Goal: Transaction & Acquisition: Purchase product/service

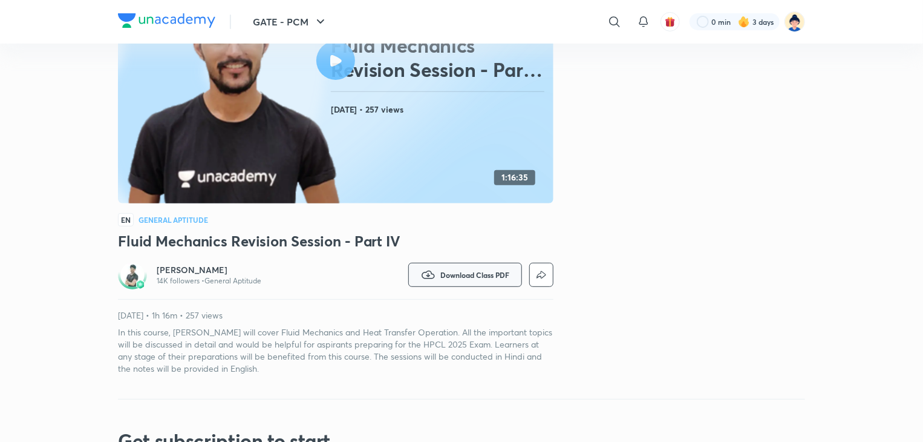
click at [425, 273] on icon "button" at bounding box center [428, 274] width 15 height 15
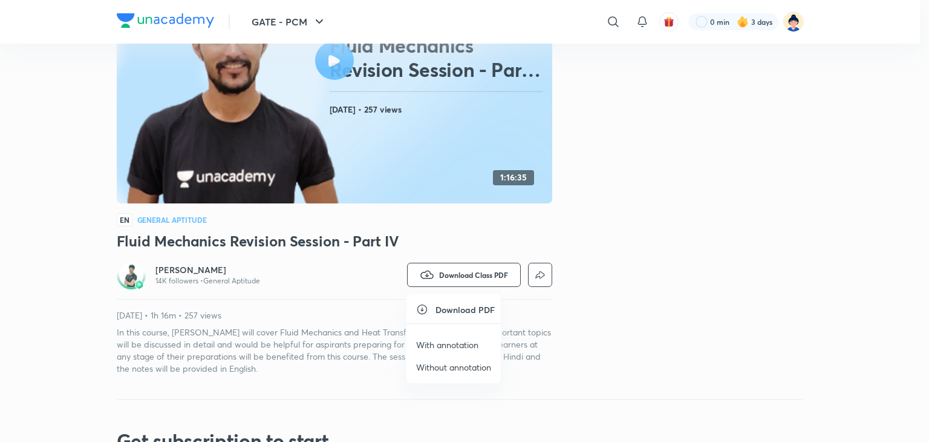
click at [435, 361] on p "Without annotation" at bounding box center [453, 367] width 75 height 13
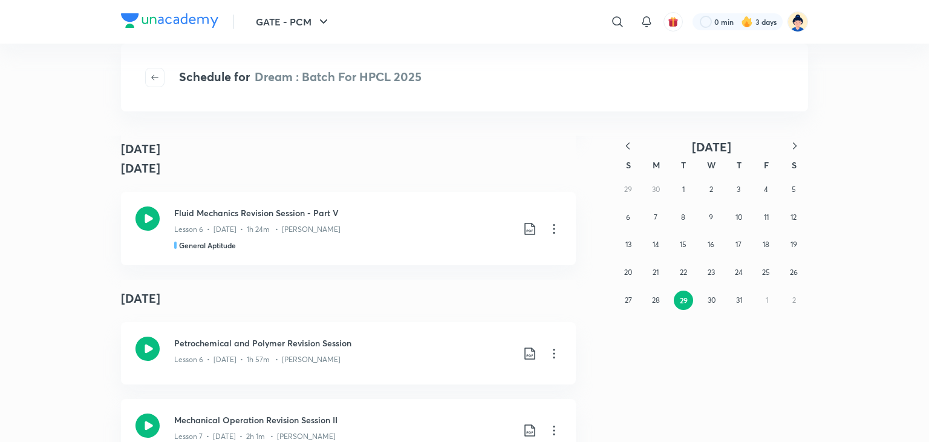
scroll to position [3064, 0]
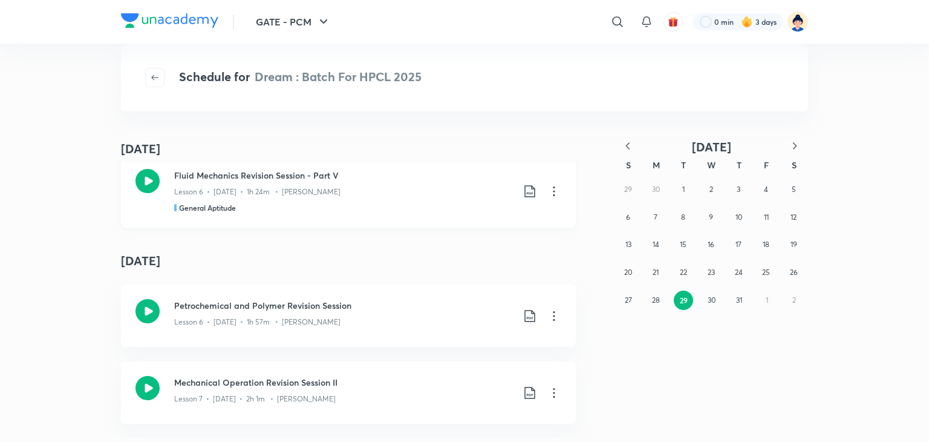
click at [143, 185] on icon at bounding box center [148, 181] width 24 height 24
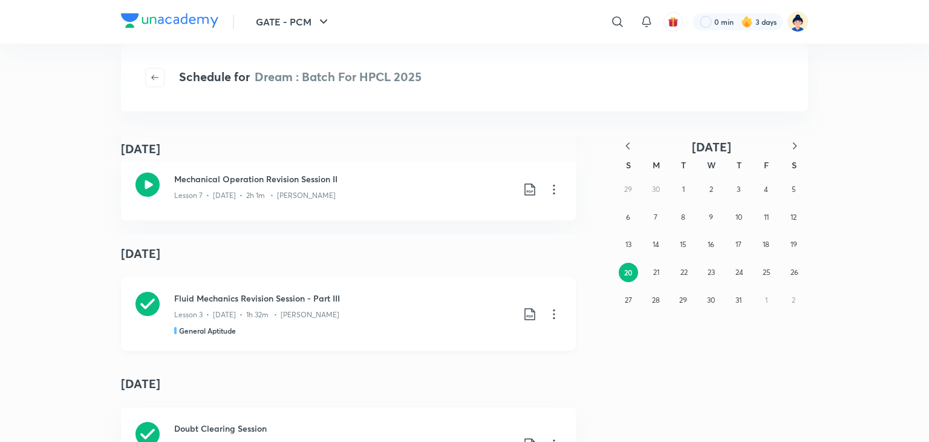
scroll to position [3269, 0]
click at [145, 301] on icon at bounding box center [148, 302] width 24 height 24
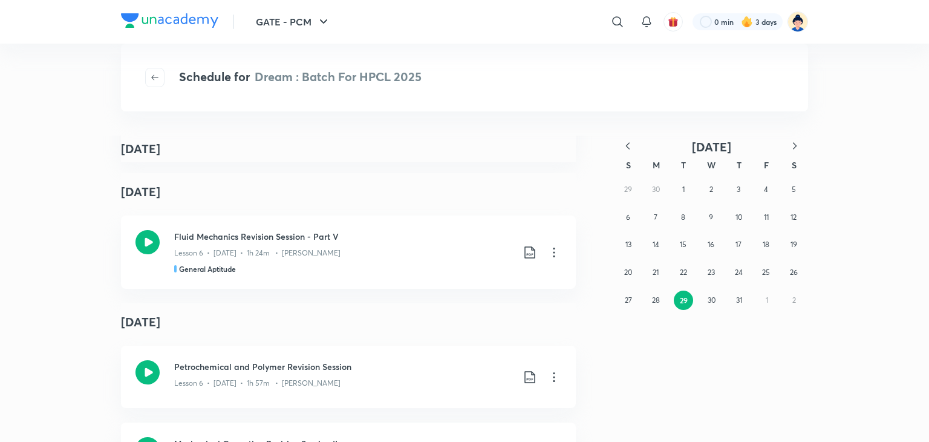
scroll to position [4664, 0]
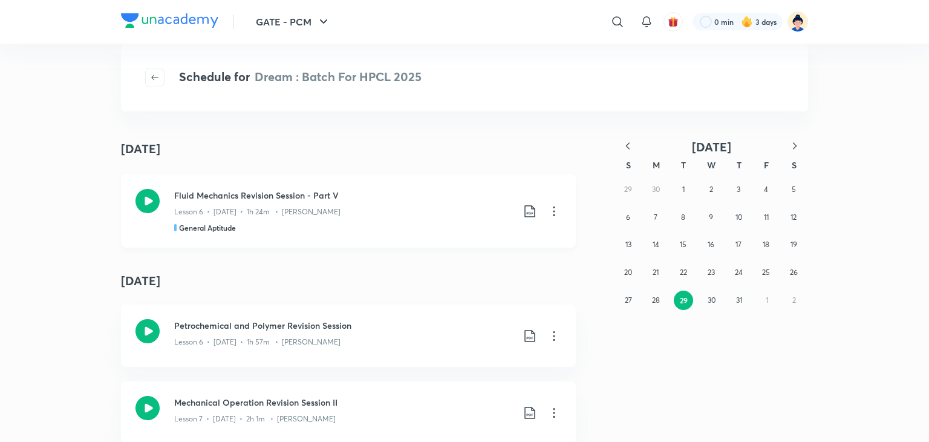
click at [144, 205] on icon at bounding box center [148, 201] width 24 height 24
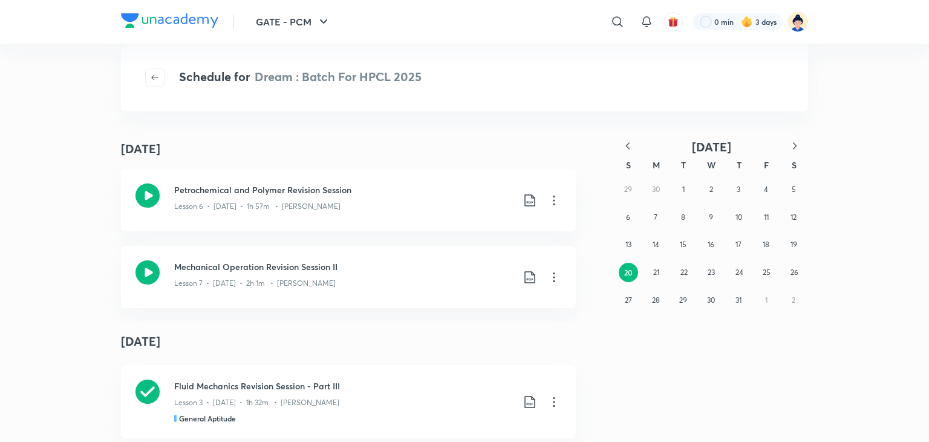
scroll to position [4766, 0]
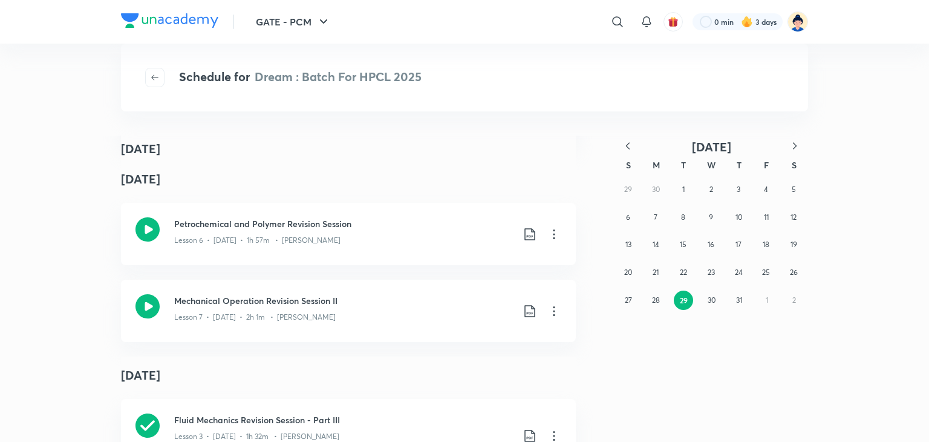
click at [796, 146] on icon "button" at bounding box center [795, 145] width 4 height 7
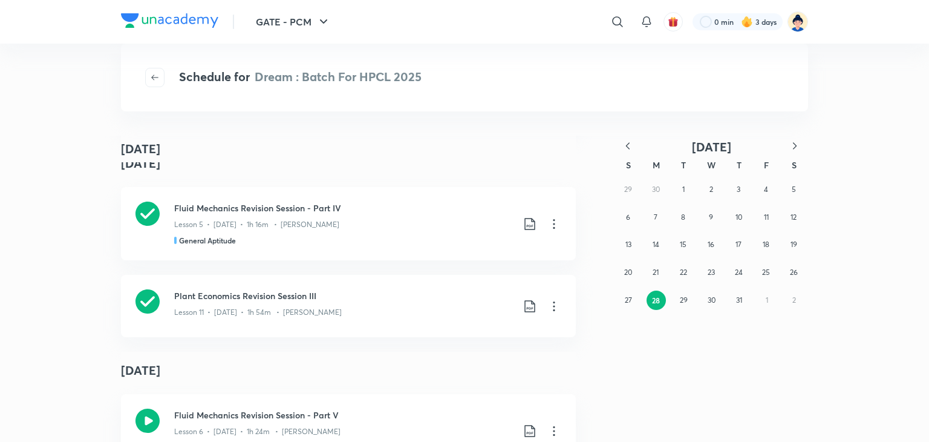
scroll to position [6114, 0]
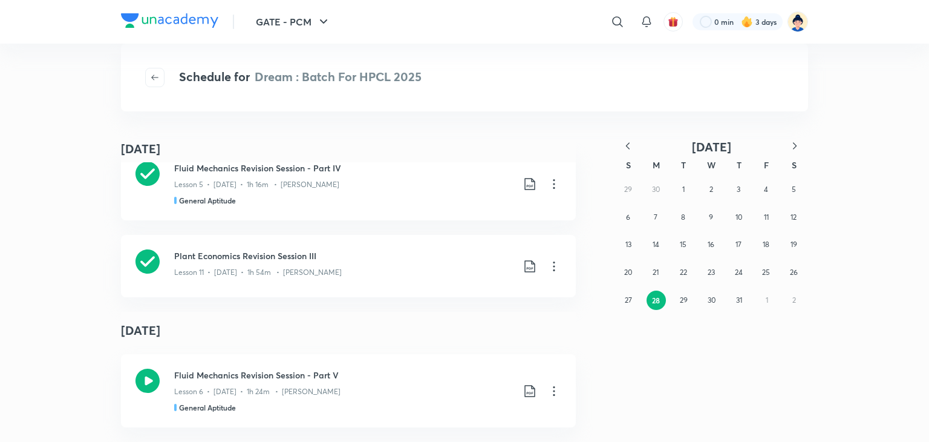
click at [791, 145] on icon "button" at bounding box center [795, 146] width 12 height 12
click at [766, 193] on abbr "1" at bounding box center [767, 189] width 2 height 9
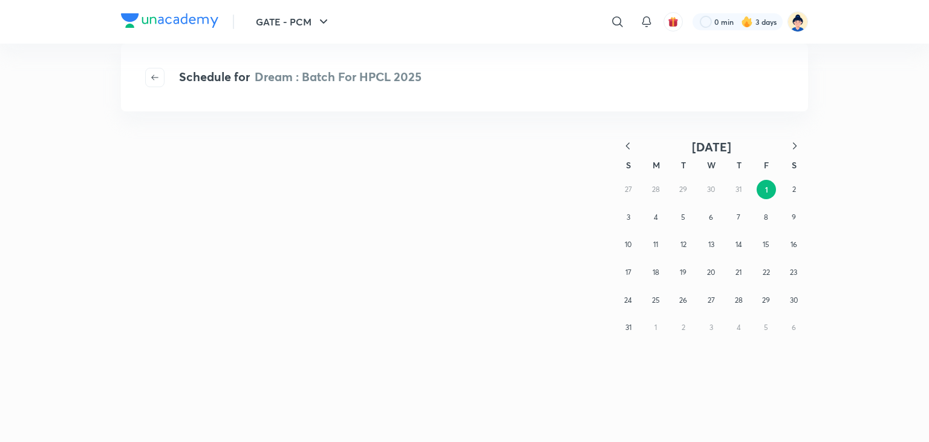
scroll to position [0, 0]
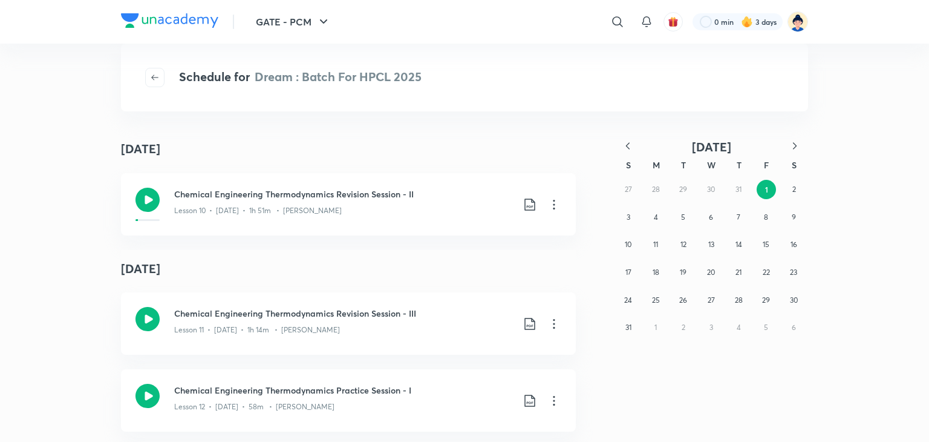
click at [710, 190] on div "27 28 29 30 31 1 2 3 4 5 6 7 8 9 10 11 12 13 14 15 16 17 18 19 20 21 22 23 24 2…" at bounding box center [712, 258] width 194 height 166
click at [741, 188] on div "27 28 29 30 31 1 2 3 4 5 6 7 8 9 10 11 12 13 14 15 16 17 18 19 20 21 22 23 24 2…" at bounding box center [712, 258] width 194 height 166
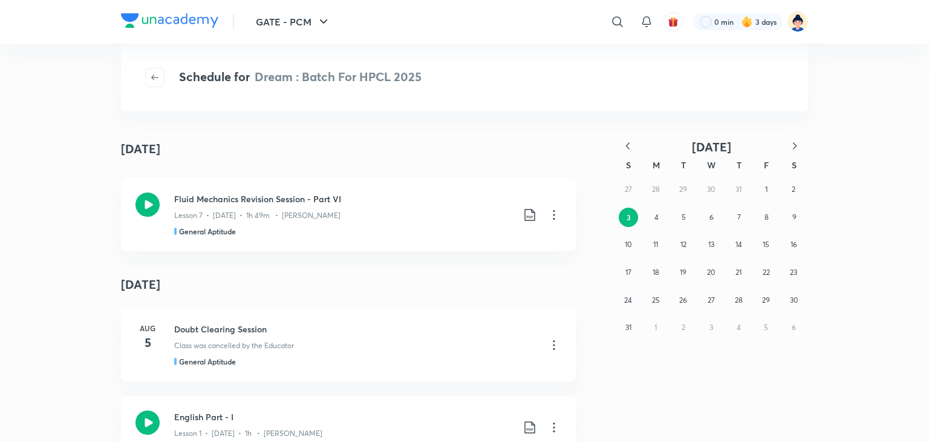
scroll to position [528, 0]
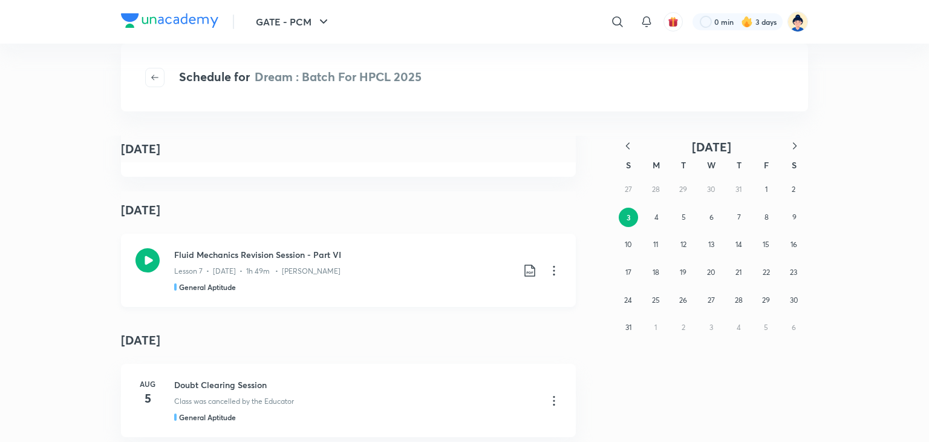
click at [140, 257] on icon at bounding box center [148, 260] width 24 height 24
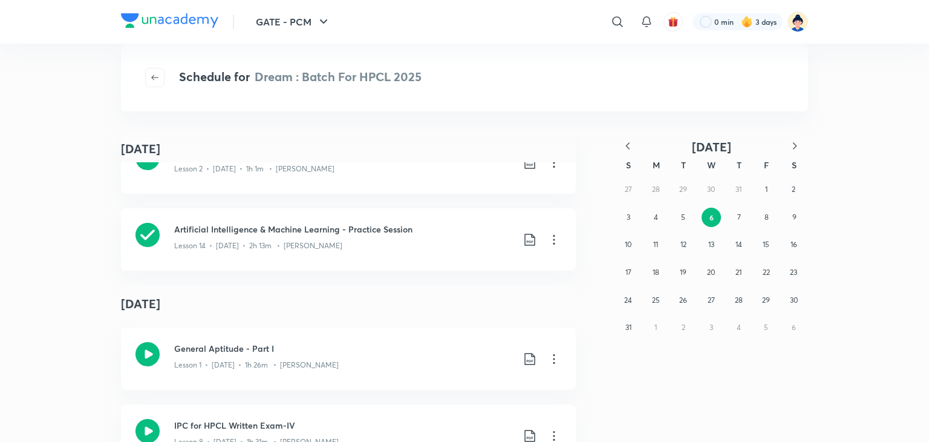
scroll to position [1169, 0]
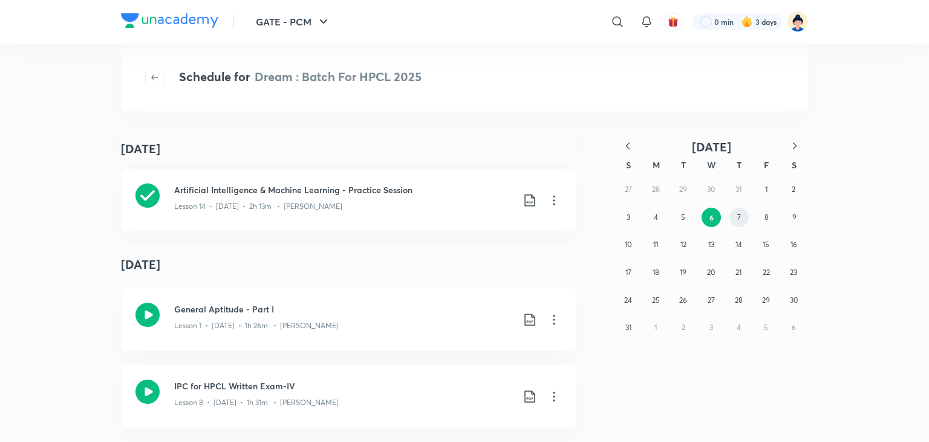
click at [742, 215] on button "7" at bounding box center [739, 217] width 19 height 19
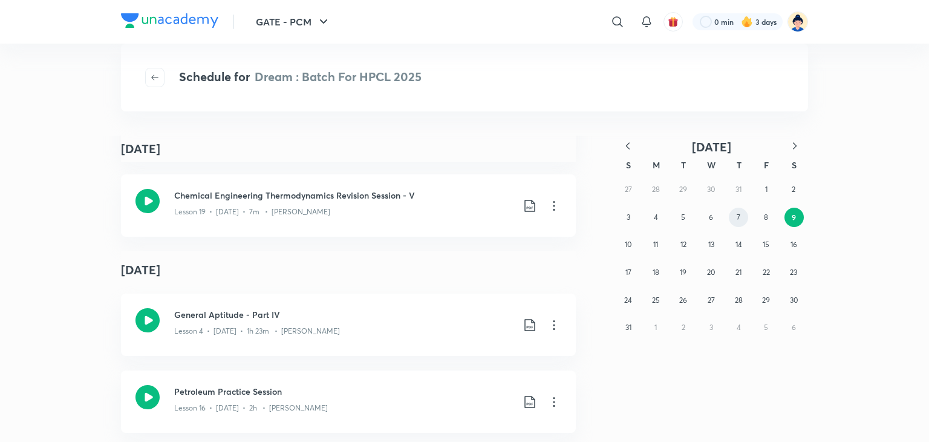
scroll to position [1020, 0]
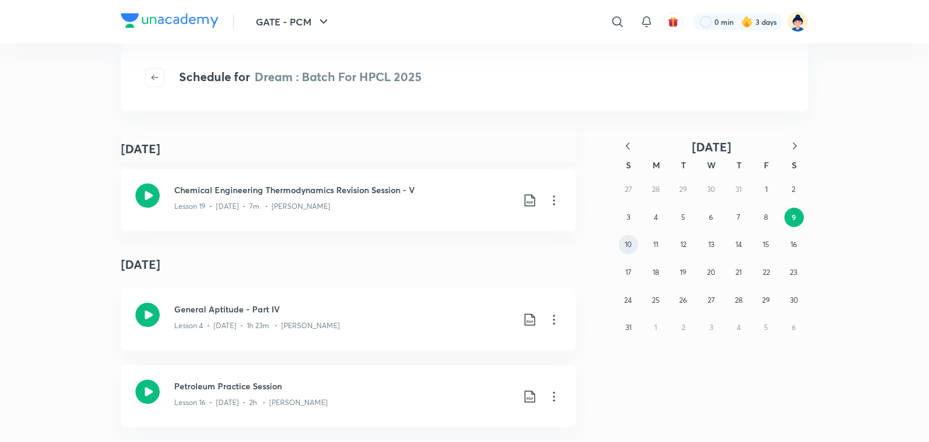
click at [629, 245] on abbr "10" at bounding box center [628, 244] width 7 height 9
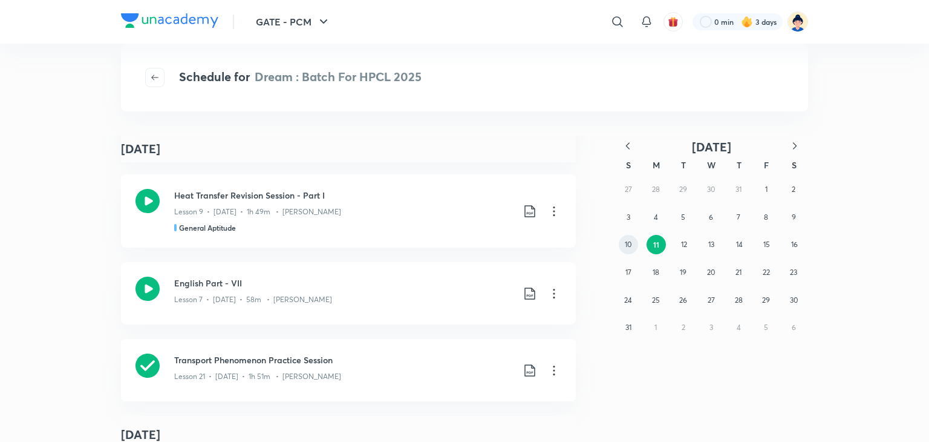
scroll to position [482, 0]
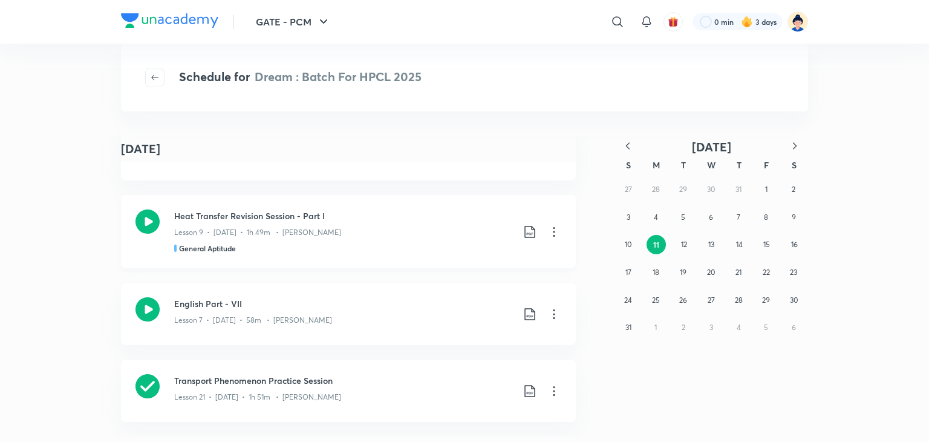
click at [145, 217] on icon at bounding box center [148, 221] width 24 height 24
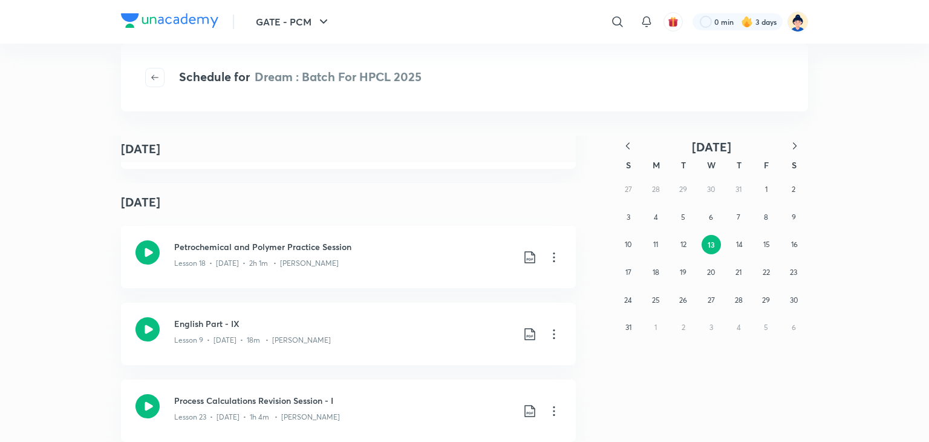
scroll to position [1042, 0]
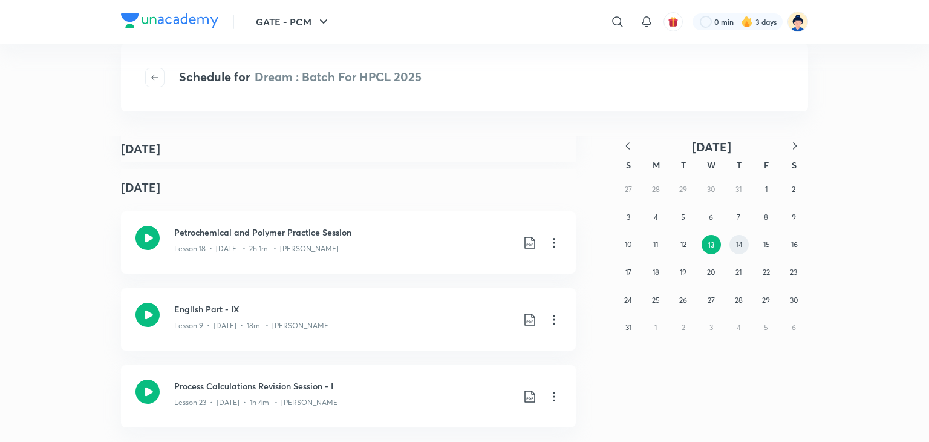
click at [741, 243] on abbr "14" at bounding box center [739, 244] width 7 height 9
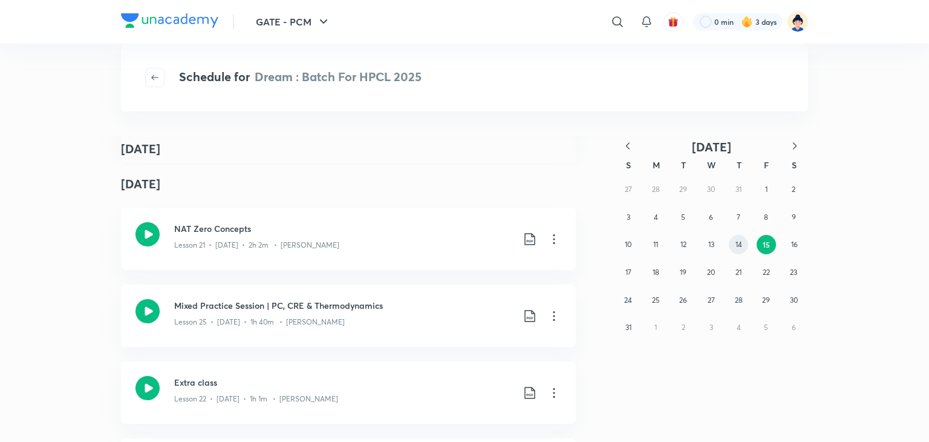
scroll to position [317, 0]
click at [794, 244] on abbr "16" at bounding box center [794, 244] width 7 height 9
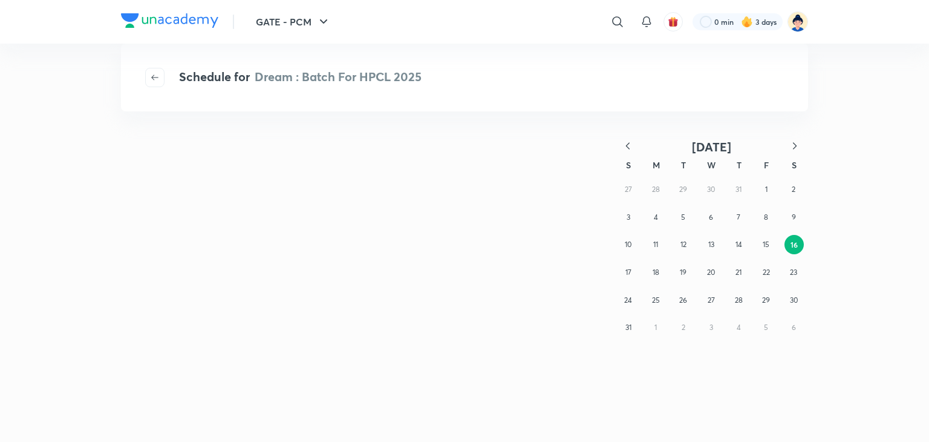
scroll to position [0, 0]
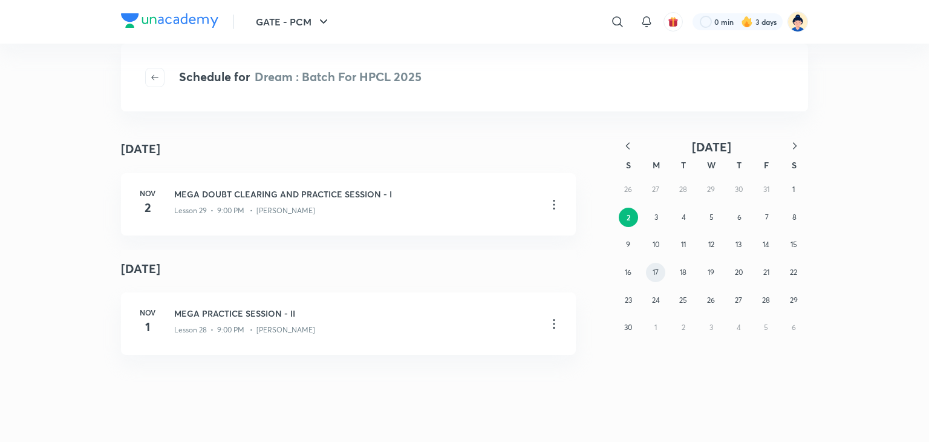
click at [652, 273] on button "17" at bounding box center [655, 272] width 19 height 19
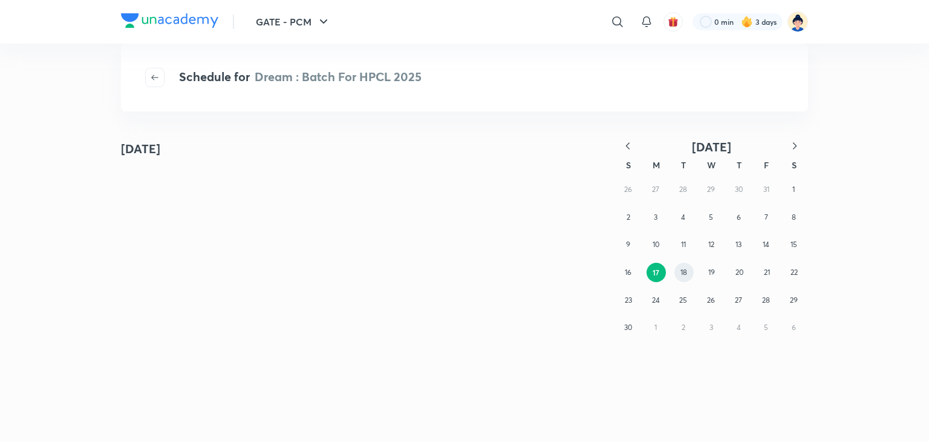
click at [682, 272] on abbr "18" at bounding box center [684, 271] width 7 height 9
click at [631, 147] on icon "button" at bounding box center [628, 146] width 12 height 12
click at [797, 245] on abbr "16" at bounding box center [794, 244] width 7 height 9
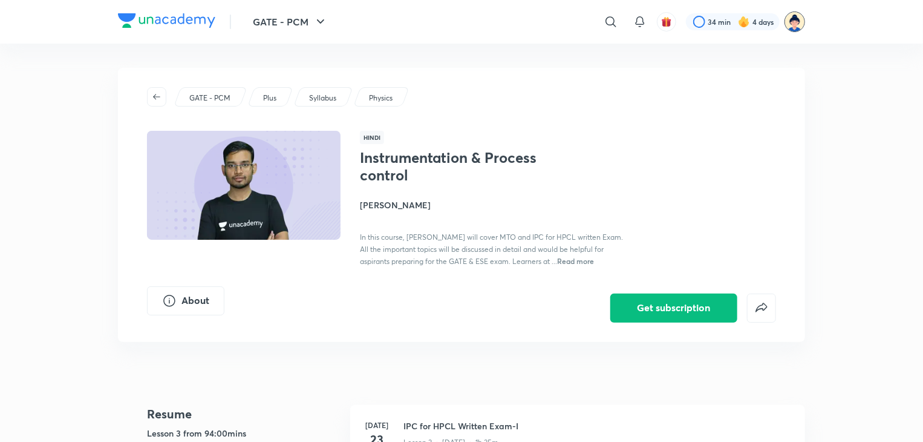
click at [802, 22] on img at bounding box center [795, 21] width 21 height 21
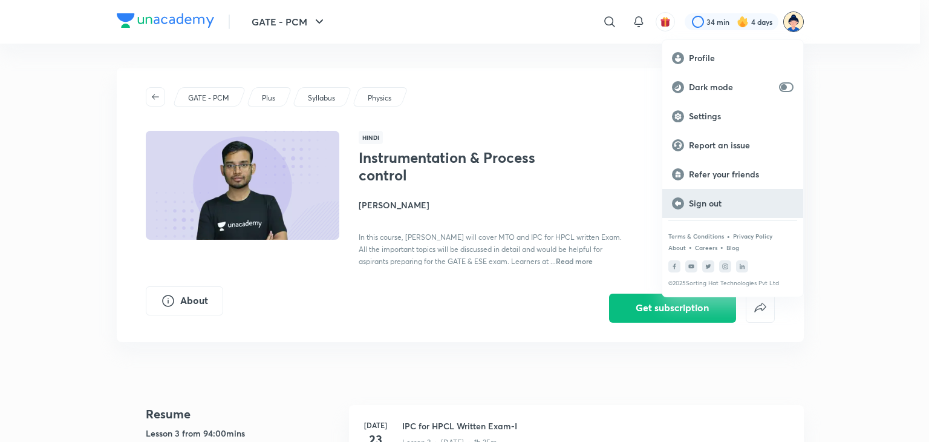
click at [698, 201] on p "Sign out" at bounding box center [741, 203] width 105 height 11
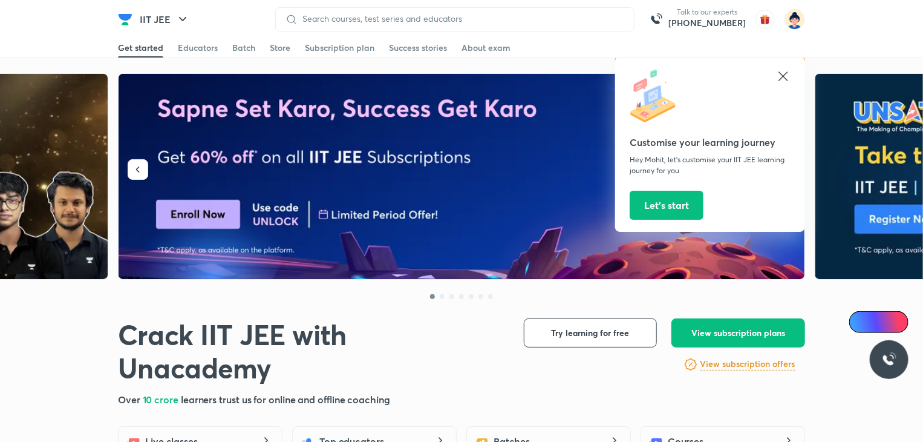
click at [781, 76] on icon at bounding box center [783, 76] width 15 height 15
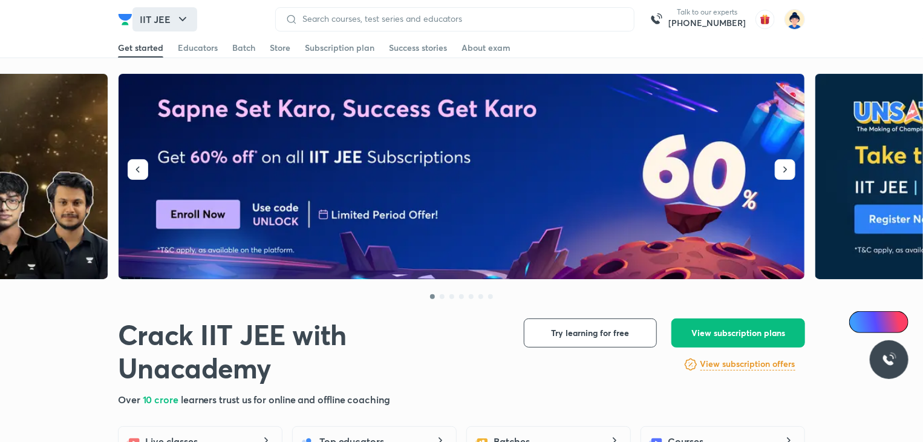
click at [180, 17] on icon "button" at bounding box center [182, 19] width 15 height 15
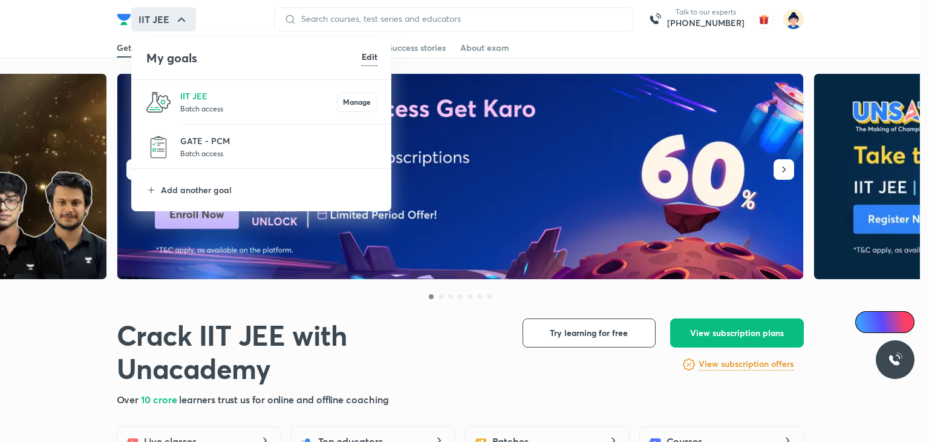
click at [186, 148] on p "Batch access" at bounding box center [278, 153] width 197 height 12
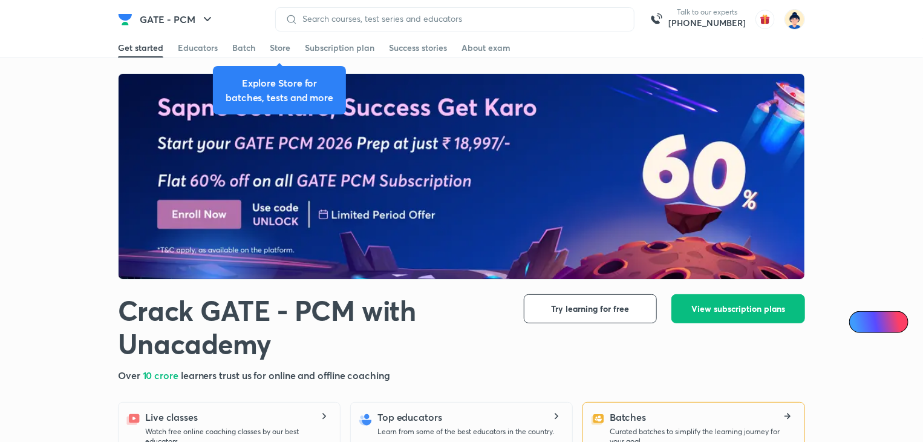
click at [605, 425] on div "Batches Curated batches to simplify the learning journey for your goal." at bounding box center [693, 428] width 205 height 36
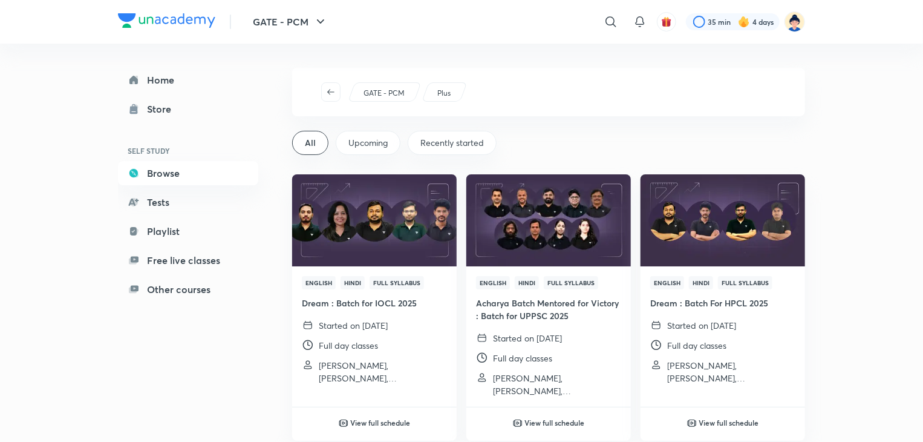
click at [375, 140] on span "Upcoming" at bounding box center [368, 143] width 39 height 12
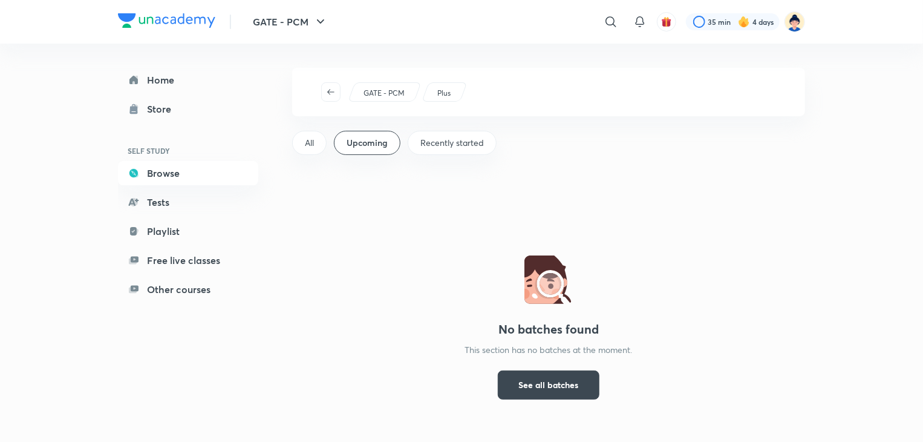
click at [307, 146] on span "All" at bounding box center [309, 143] width 9 height 12
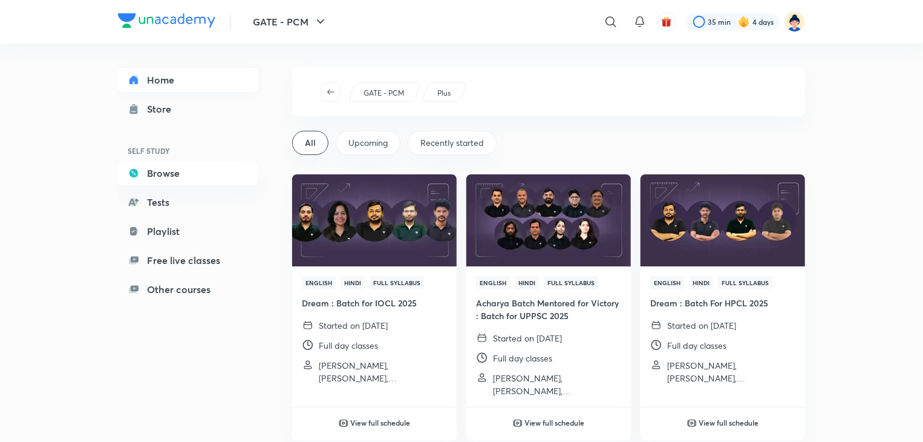
click at [155, 81] on link "Home" at bounding box center [188, 80] width 140 height 24
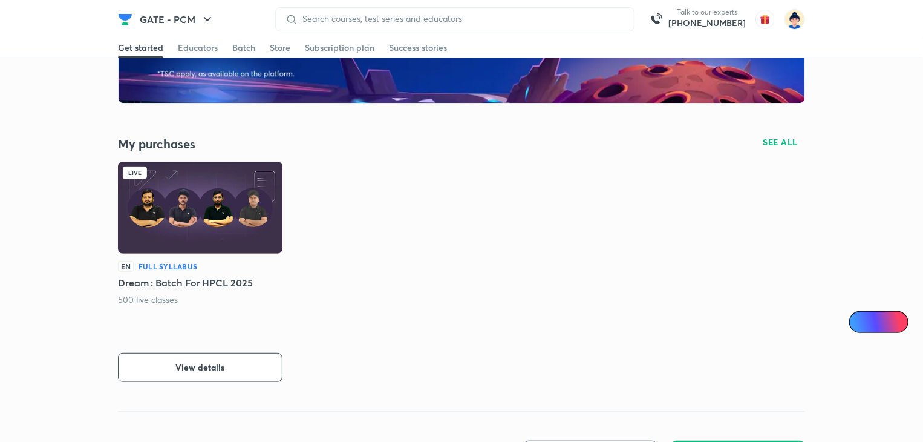
scroll to position [177, 0]
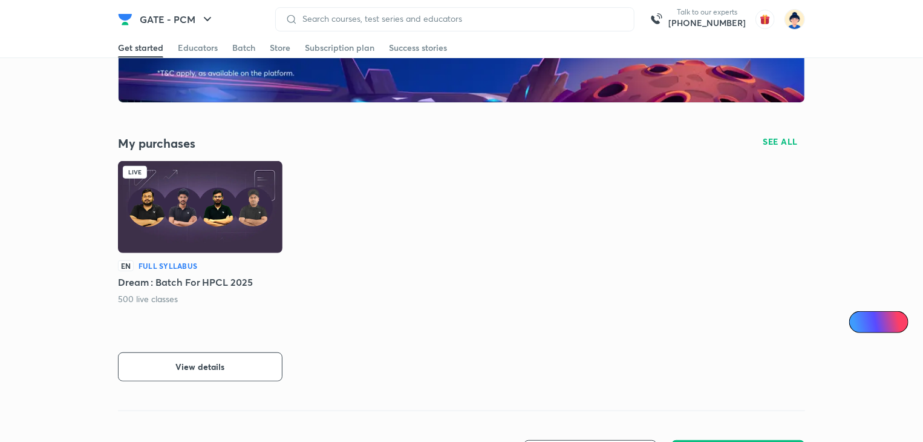
click at [199, 218] on img at bounding box center [200, 207] width 165 height 92
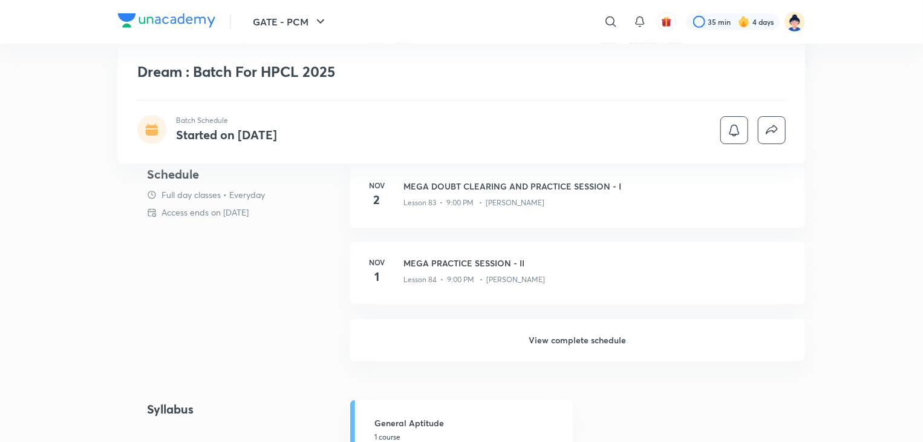
click at [545, 334] on h6 "View complete schedule" at bounding box center [577, 340] width 455 height 42
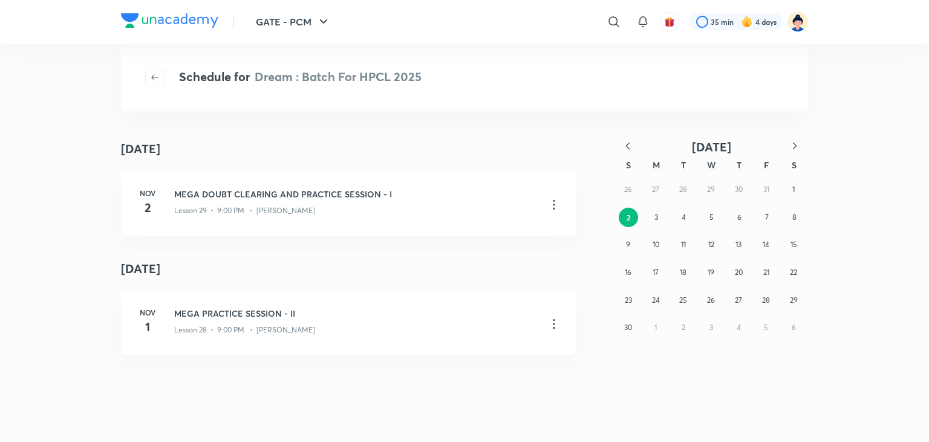
click at [626, 148] on icon "button" at bounding box center [628, 146] width 12 height 12
click at [679, 218] on button "9" at bounding box center [683, 217] width 19 height 19
click at [629, 148] on icon "button" at bounding box center [628, 145] width 4 height 7
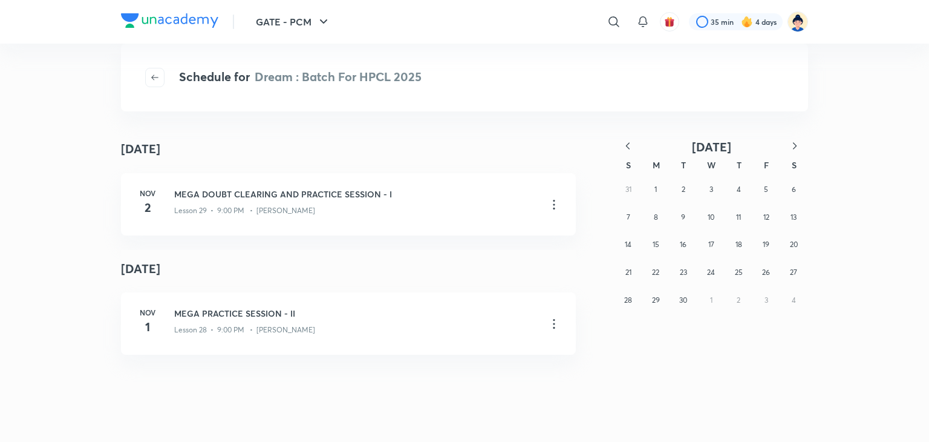
click at [629, 148] on icon "button" at bounding box center [628, 145] width 4 height 7
click at [789, 246] on button "16" at bounding box center [793, 244] width 19 height 19
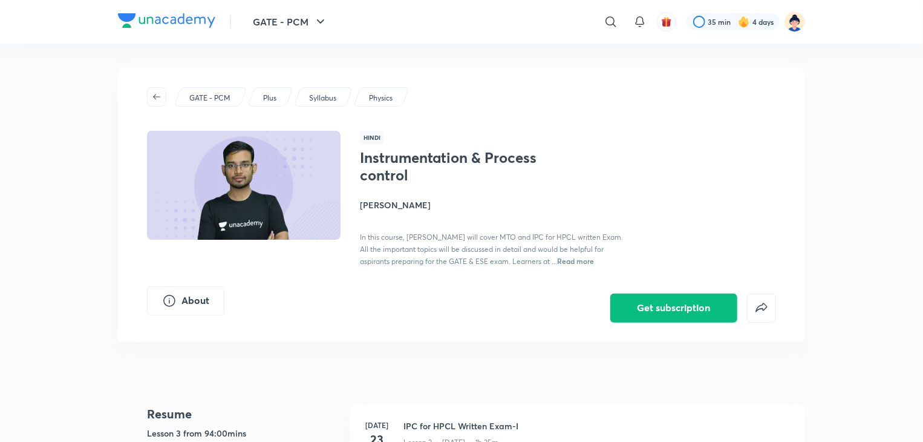
click at [805, 27] on picture at bounding box center [795, 21] width 21 height 21
click at [796, 22] on img at bounding box center [795, 21] width 21 height 21
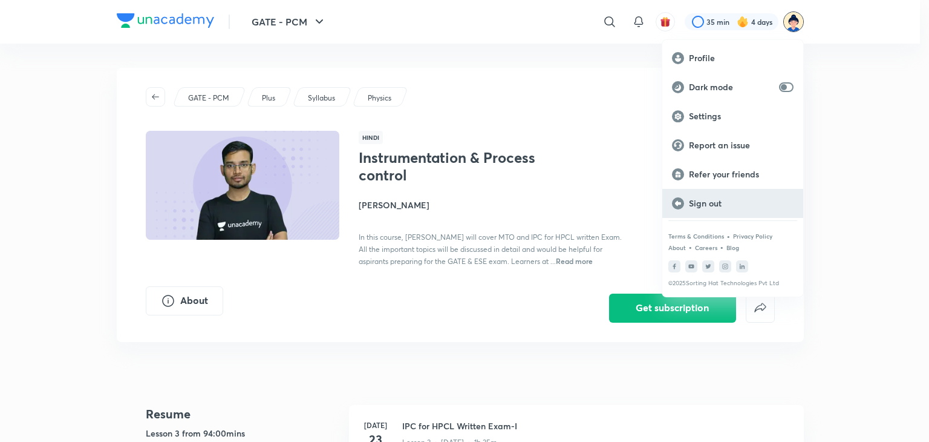
click at [704, 203] on p "Sign out" at bounding box center [741, 203] width 105 height 11
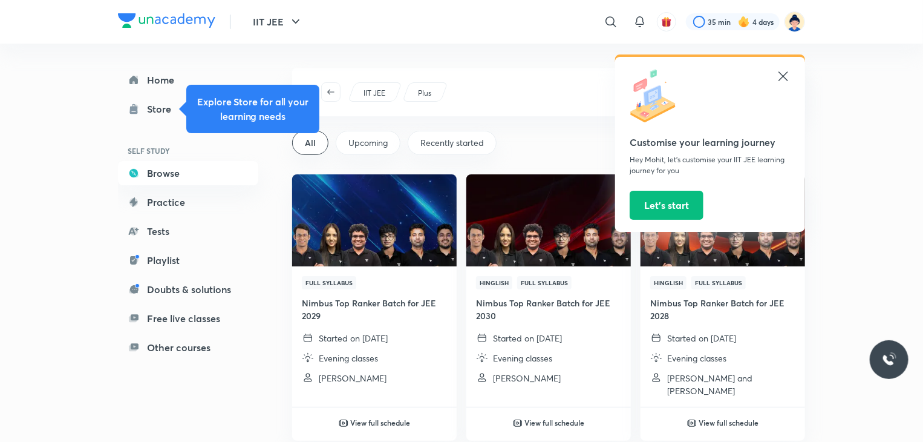
click at [784, 76] on icon at bounding box center [783, 75] width 9 height 9
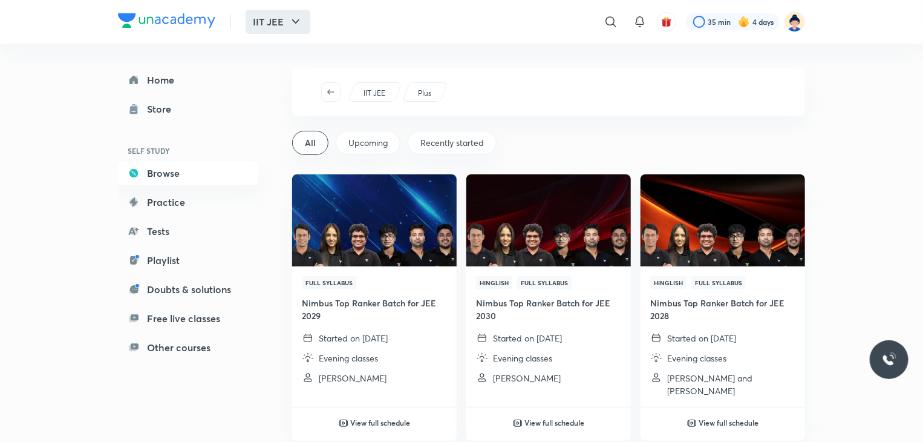
click at [295, 18] on icon "button" at bounding box center [296, 22] width 15 height 15
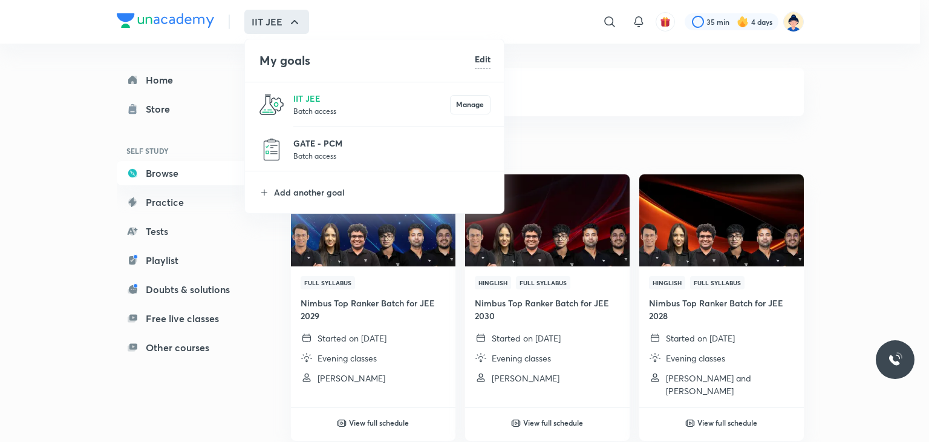
click at [318, 138] on p "GATE - PCM" at bounding box center [391, 143] width 197 height 13
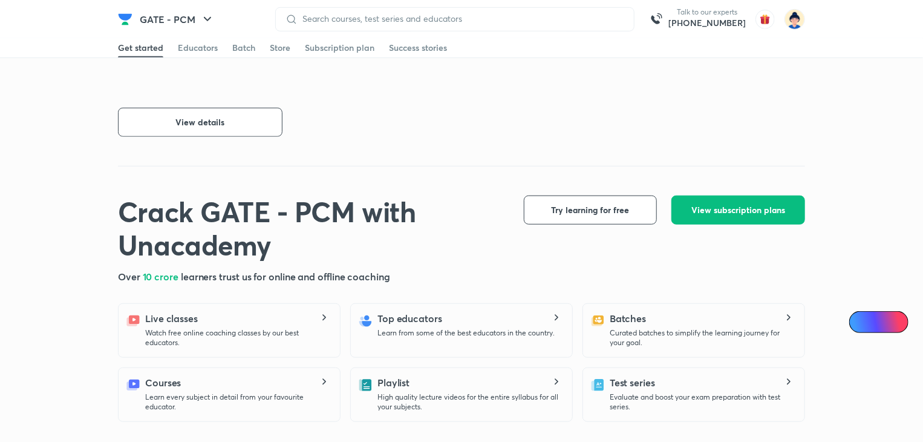
scroll to position [491, 0]
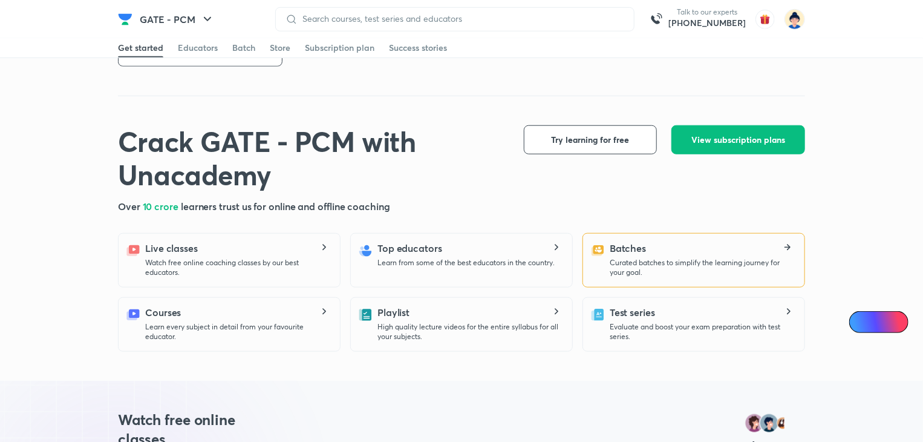
click at [626, 262] on p "Curated batches to simplify the learning journey for your goal." at bounding box center [702, 267] width 185 height 19
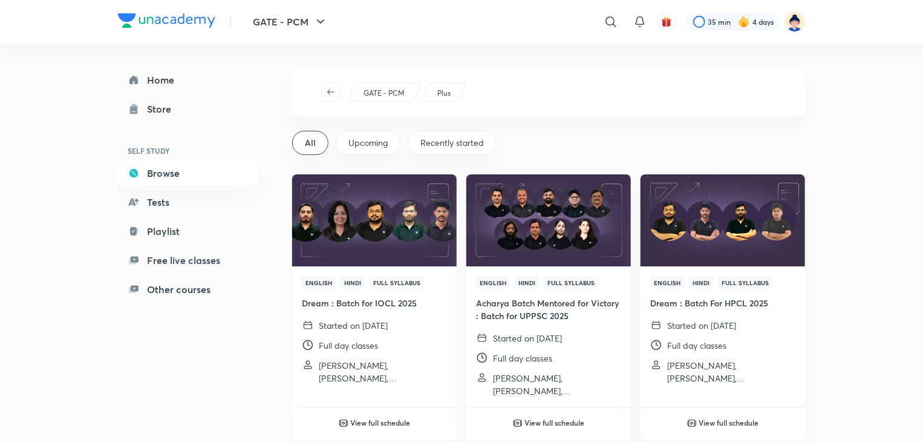
click at [376, 240] on img at bounding box center [374, 220] width 168 height 94
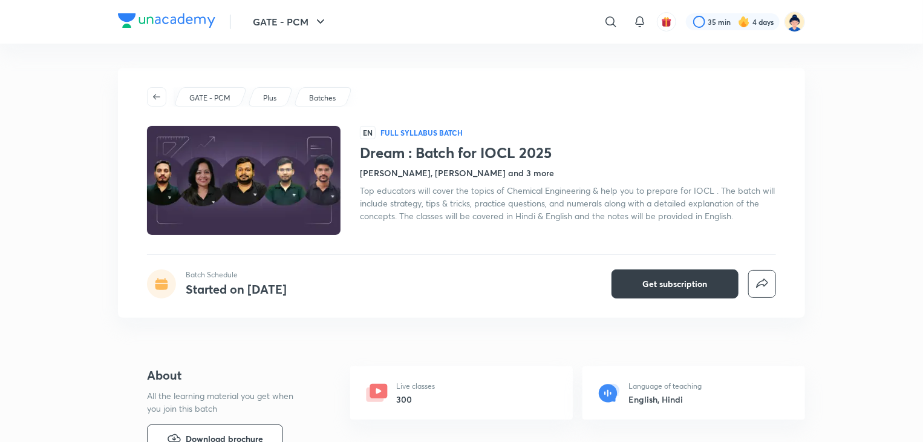
click at [640, 292] on button "Get subscription" at bounding box center [675, 283] width 127 height 29
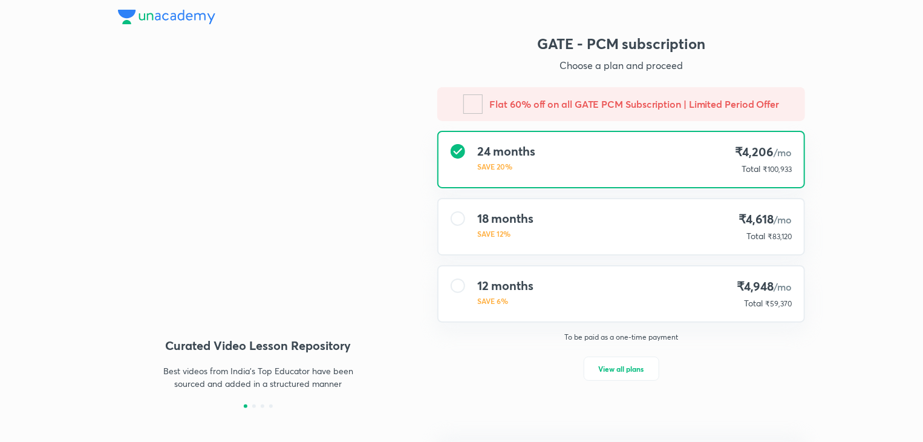
type input "wewon"
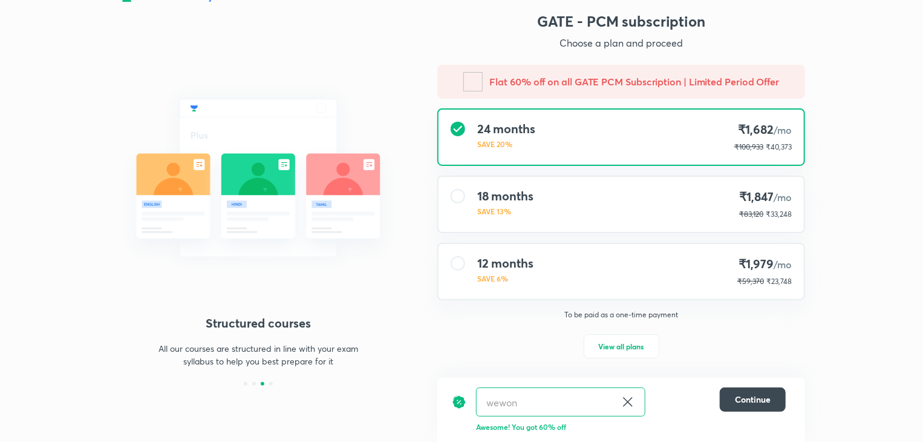
scroll to position [22, 0]
click at [633, 346] on span "View all plans" at bounding box center [621, 346] width 45 height 12
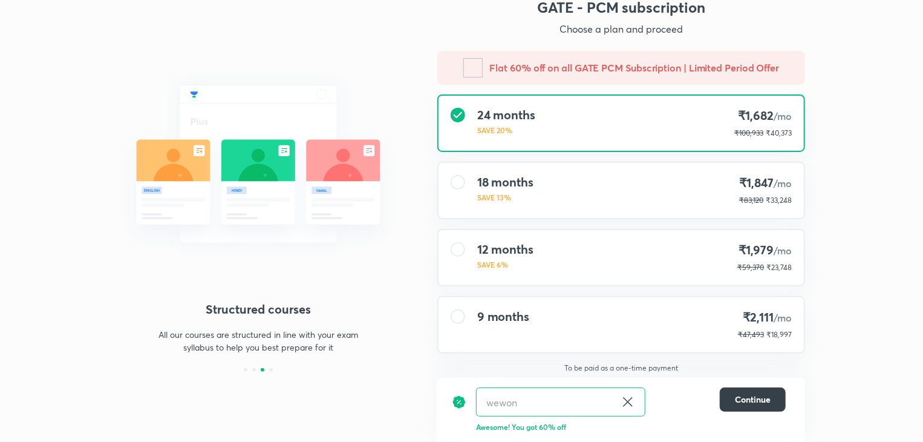
click at [754, 395] on span "Continue" at bounding box center [753, 399] width 36 height 12
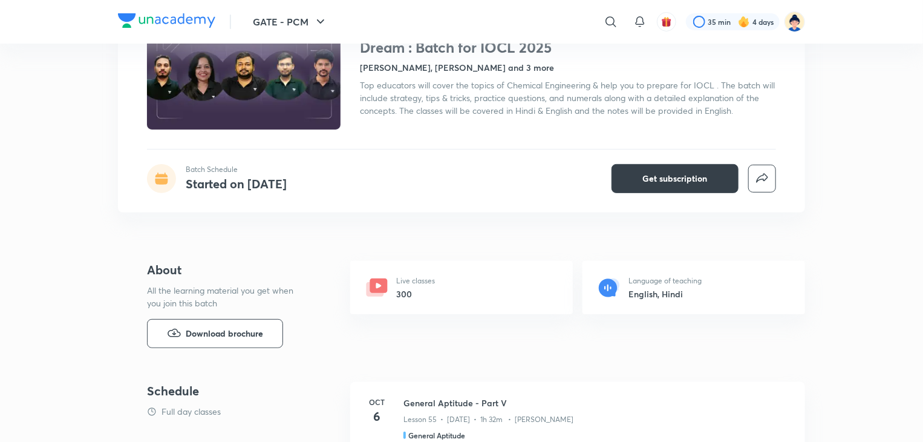
scroll to position [119, 0]
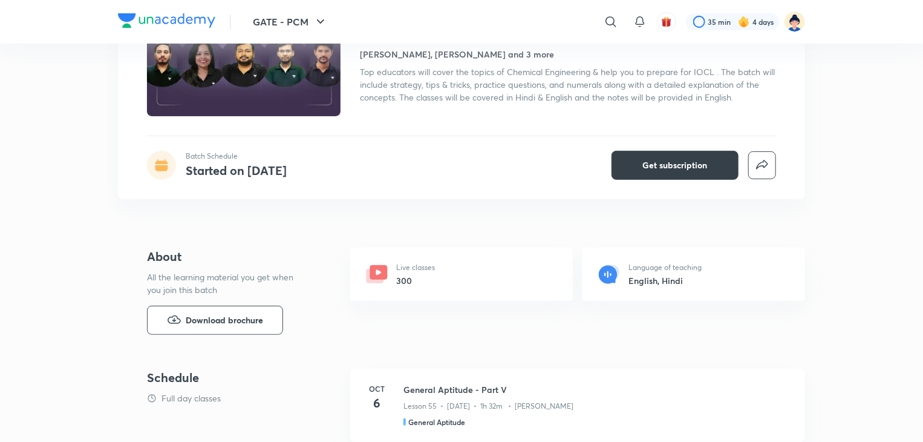
click at [658, 156] on button "Get subscription" at bounding box center [675, 165] width 127 height 29
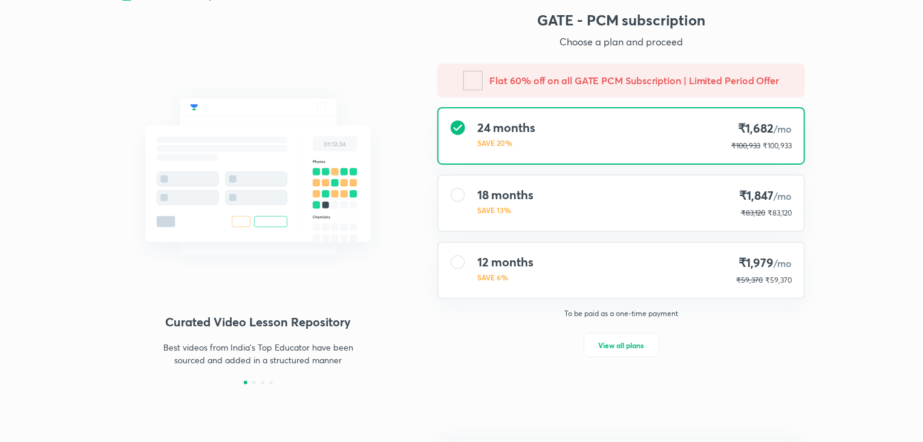
type input "wewon"
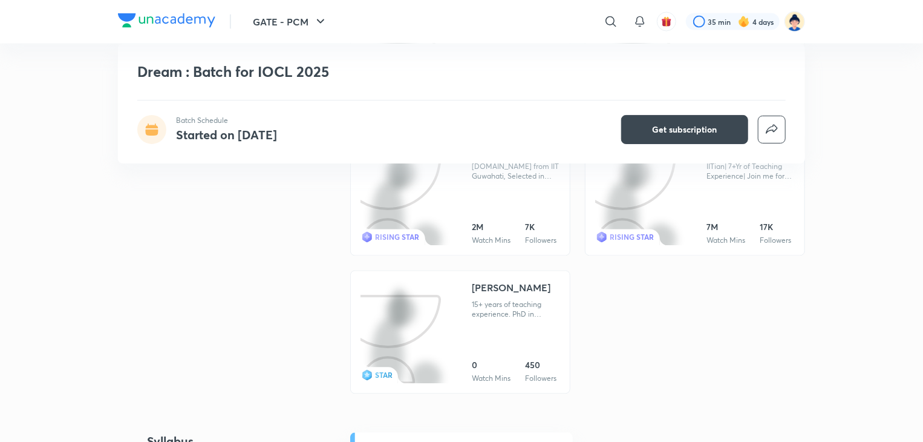
scroll to position [1092, 0]
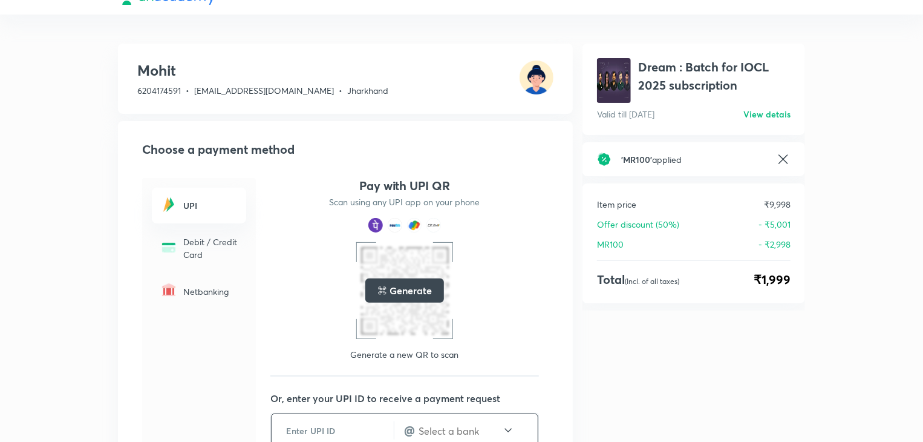
scroll to position [24, 0]
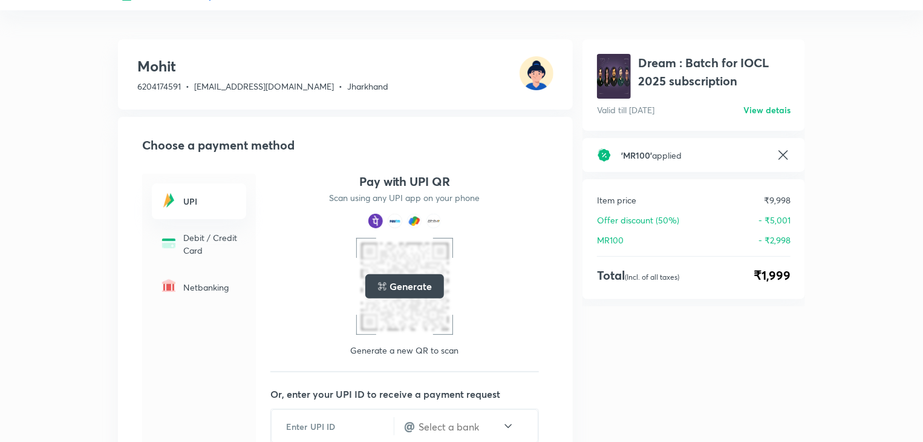
click at [770, 111] on h6 "View detais" at bounding box center [767, 109] width 47 height 13
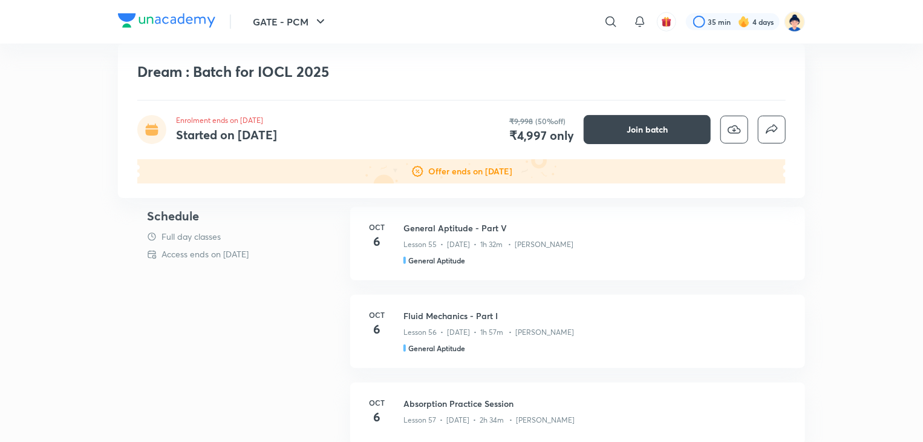
scroll to position [300, 0]
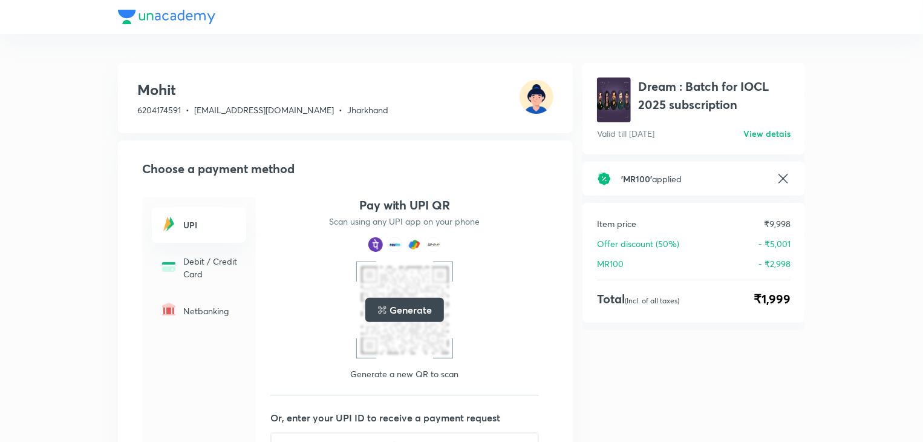
click at [416, 303] on h5 "Generate" at bounding box center [411, 310] width 42 height 15
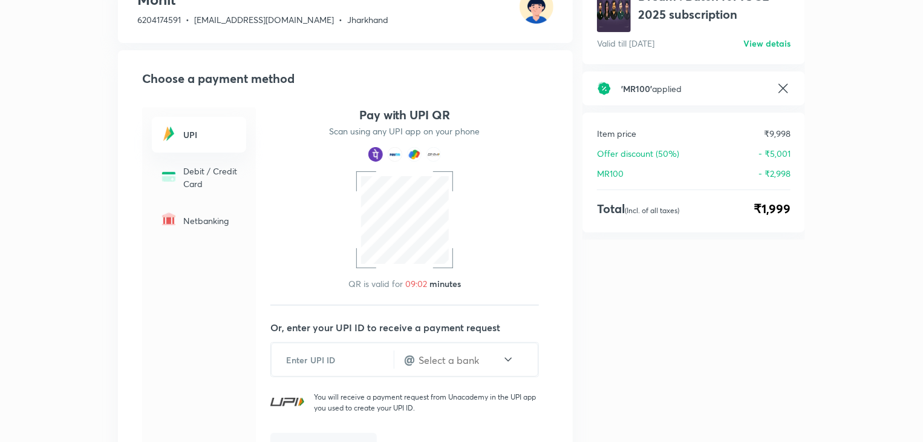
scroll to position [90, 0]
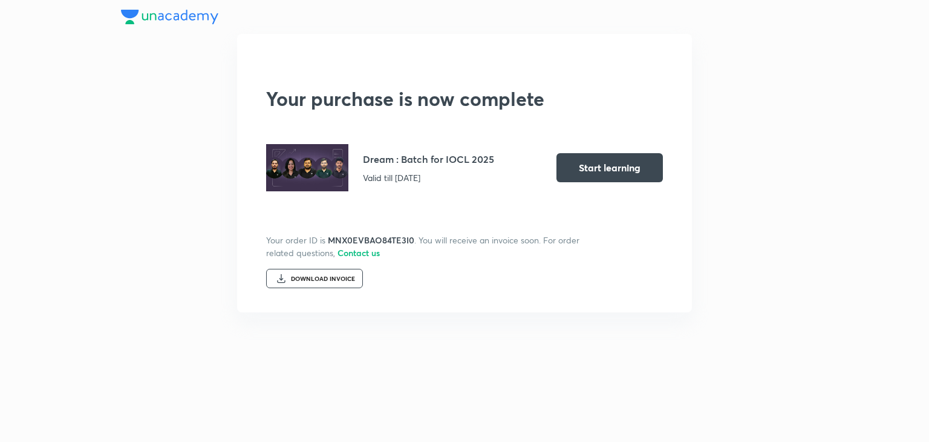
click at [307, 281] on div "DOWNLOAD INVOICE" at bounding box center [323, 278] width 64 height 7
click at [595, 161] on button "Start learning" at bounding box center [610, 166] width 106 height 29
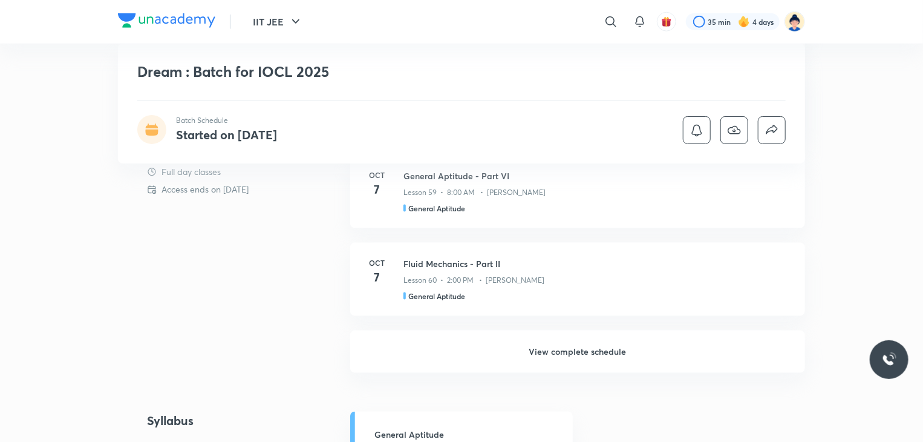
scroll to position [712, 0]
click at [555, 349] on h6 "View complete schedule" at bounding box center [577, 351] width 455 height 42
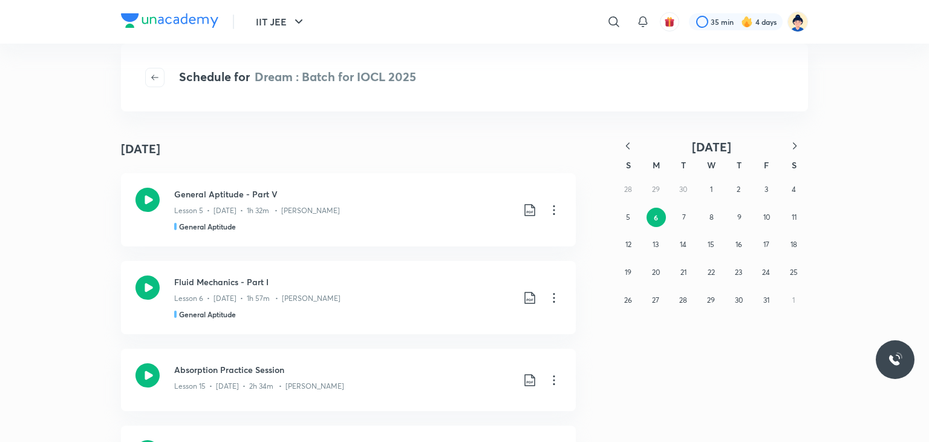
click at [631, 148] on icon "button" at bounding box center [628, 146] width 12 height 12
click at [686, 214] on button "9" at bounding box center [683, 217] width 19 height 19
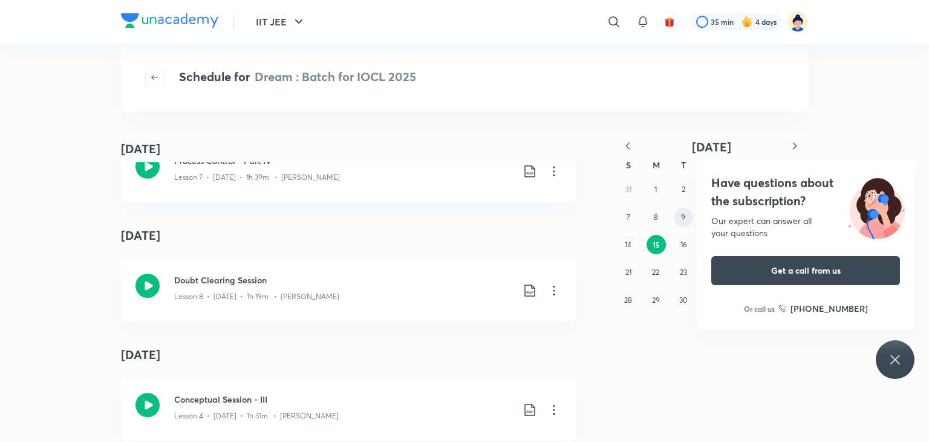
scroll to position [1232, 0]
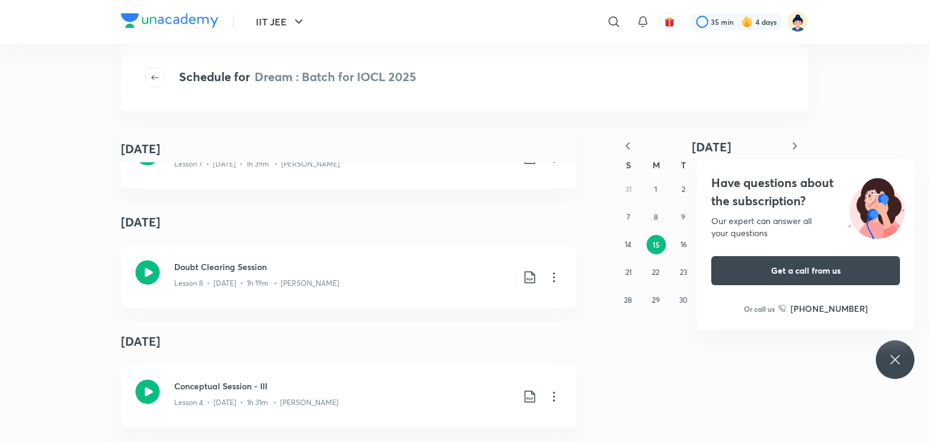
click at [704, 133] on div "Schedule for Dream : Batch for IOCL 2025 September 15 September 9 Introduction …" at bounding box center [464, 243] width 687 height 350
click at [716, 163] on div "Have questions about the subscription? Our expert can answer all your questions…" at bounding box center [806, 244] width 218 height 171
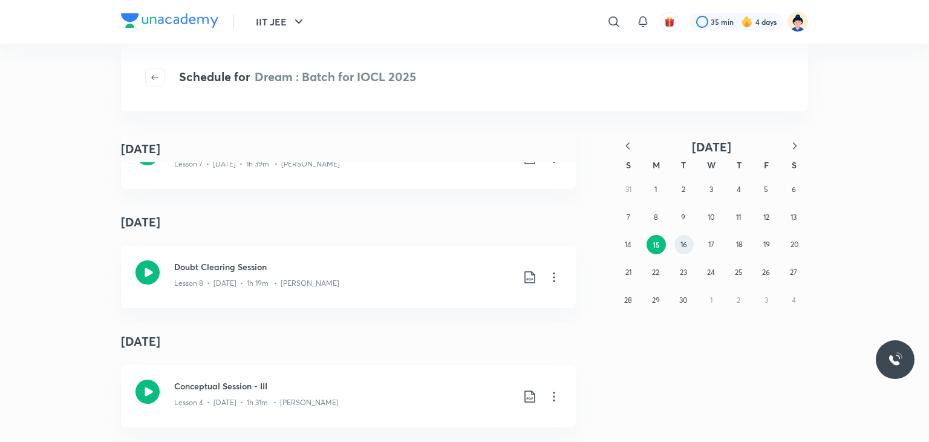
click at [681, 244] on abbr "16" at bounding box center [684, 244] width 7 height 9
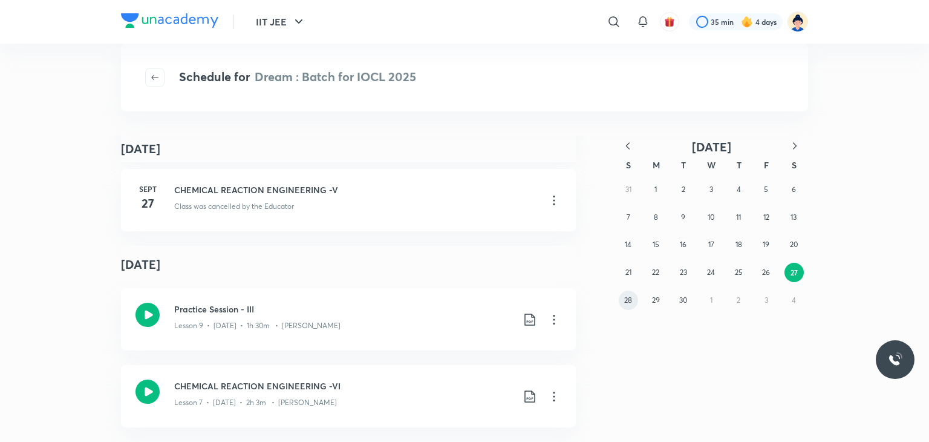
click at [624, 298] on abbr "28" at bounding box center [628, 299] width 8 height 9
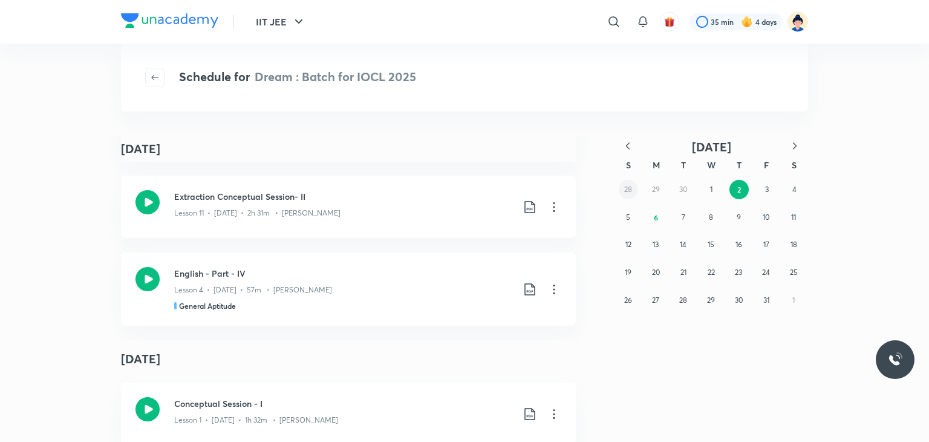
scroll to position [1203, 0]
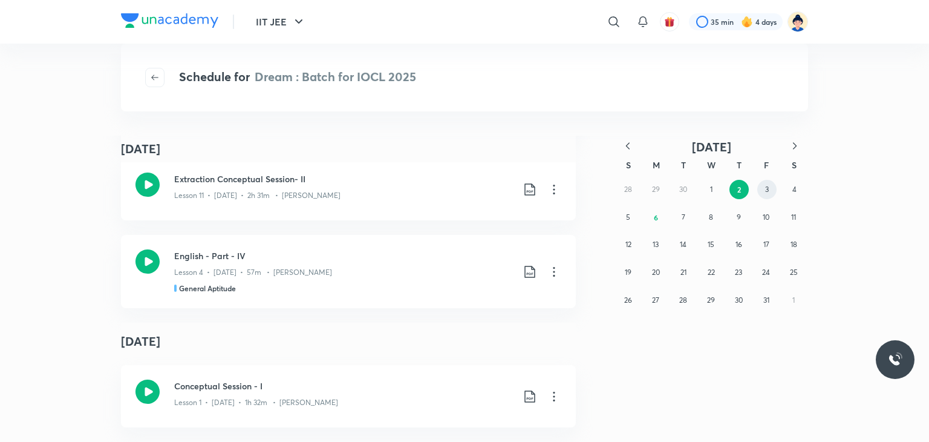
click at [767, 192] on abbr "3" at bounding box center [767, 189] width 4 height 9
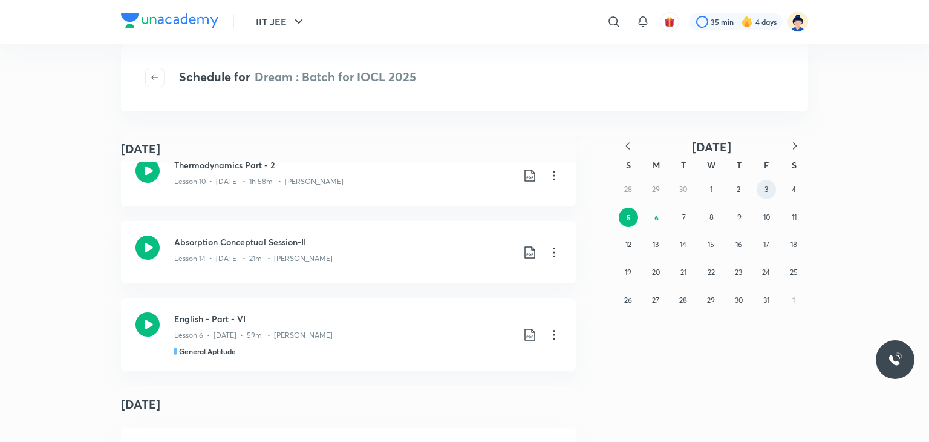
scroll to position [1096, 0]
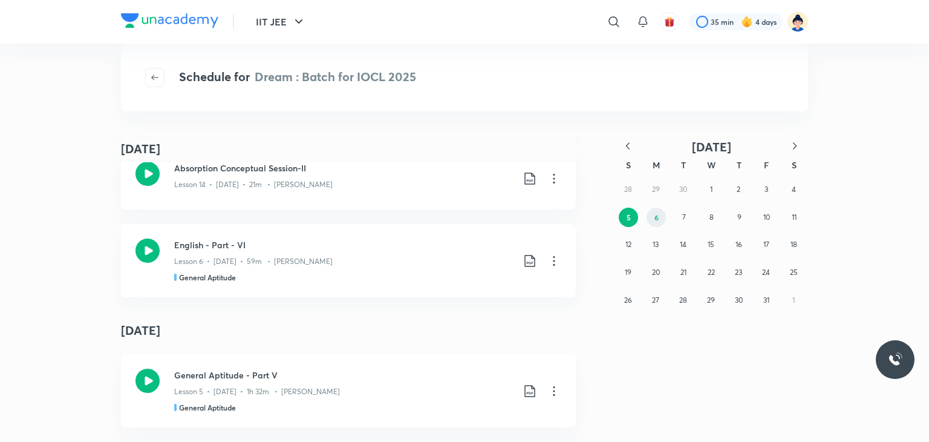
click at [657, 213] on abbr "6" at bounding box center [657, 217] width 4 height 10
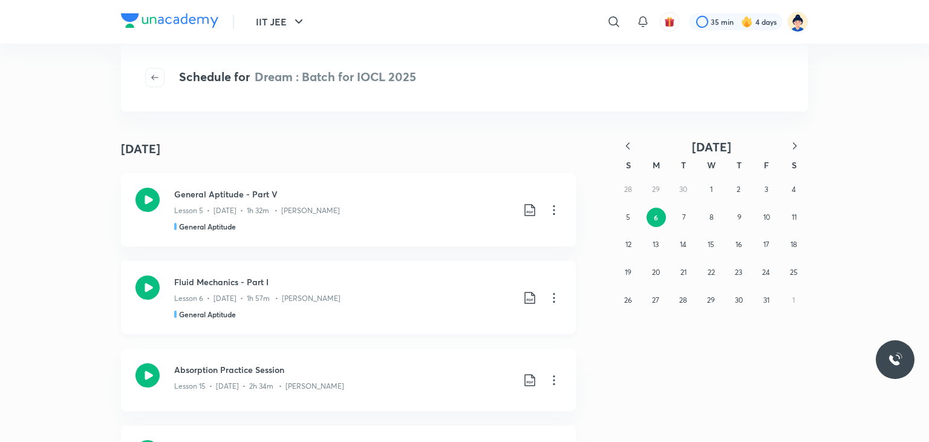
scroll to position [50, 0]
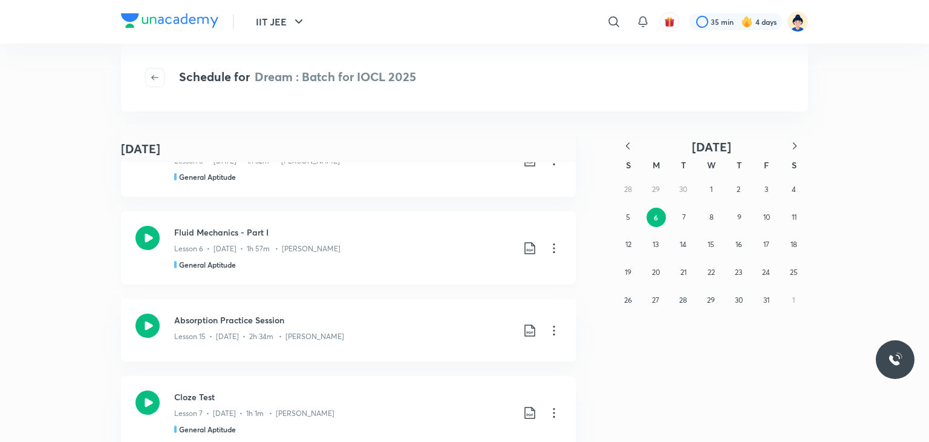
click at [143, 240] on icon at bounding box center [148, 238] width 24 height 24
